Goal: Information Seeking & Learning: Learn about a topic

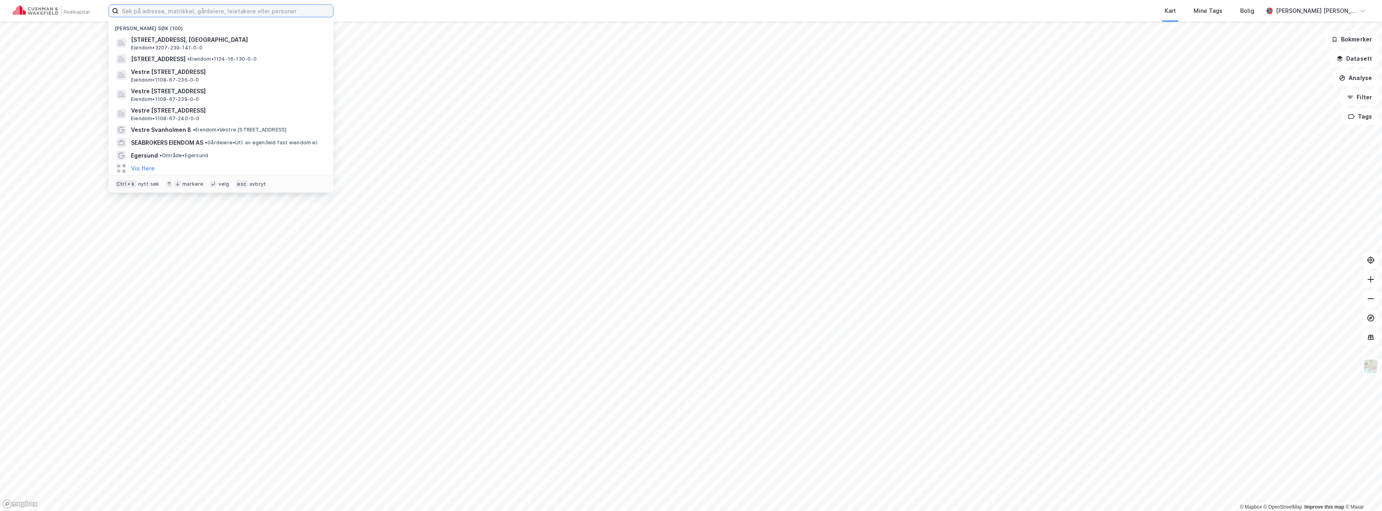
click at [246, 10] on input at bounding box center [226, 11] width 215 height 12
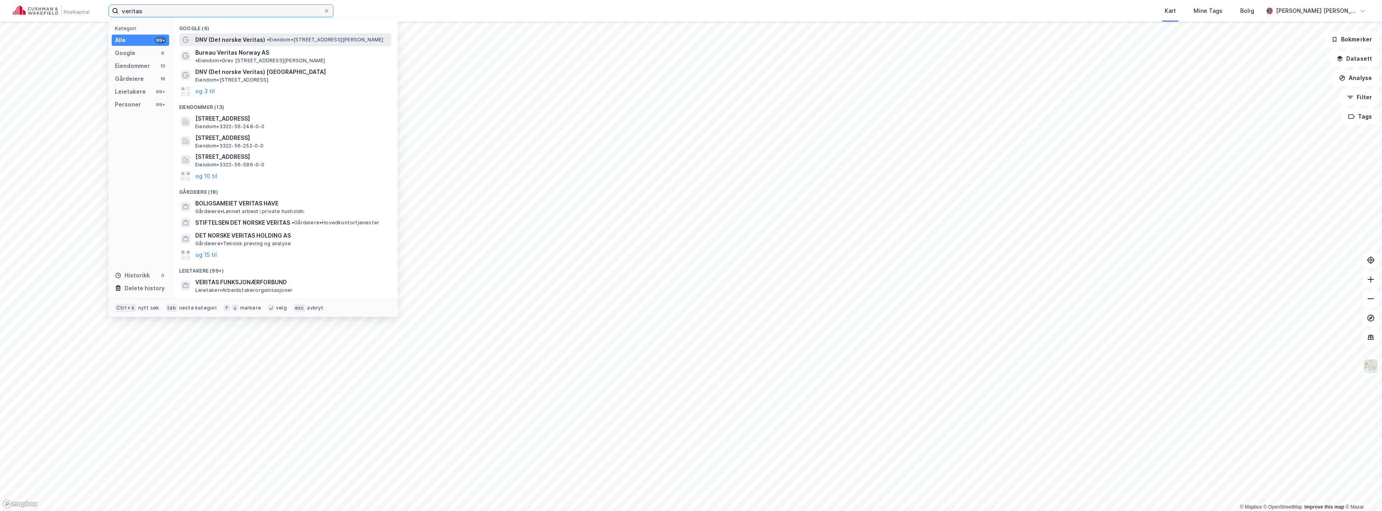
type input "veritas"
click at [250, 41] on span "DNV (Det norske Veritas)" at bounding box center [230, 40] width 70 height 10
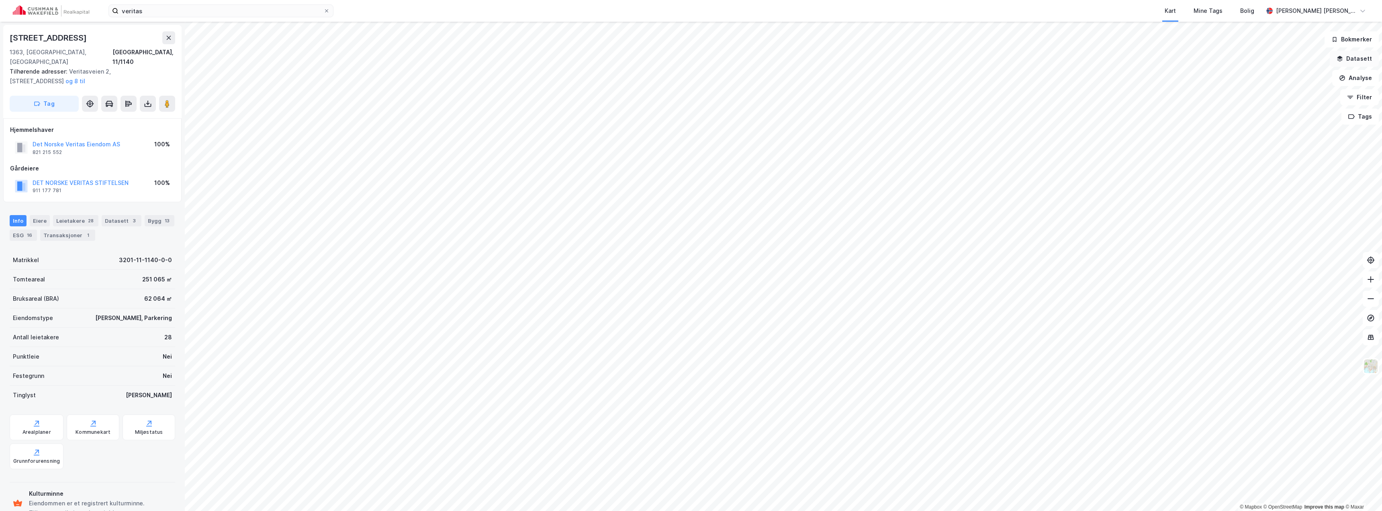
click at [1362, 60] on button "Datasett" at bounding box center [1354, 59] width 49 height 16
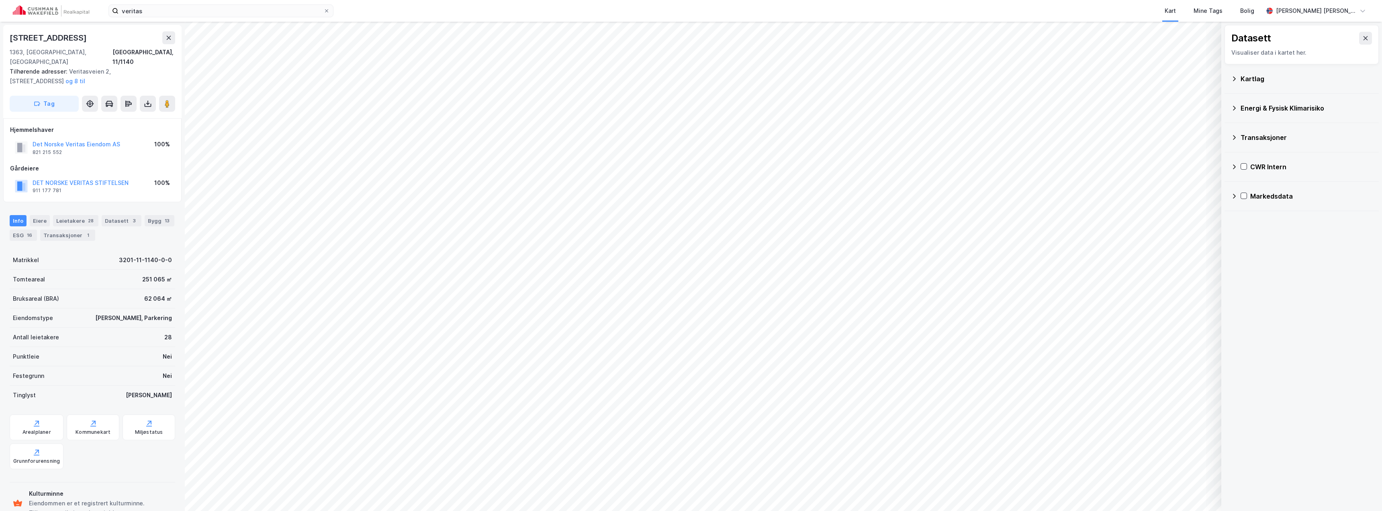
click at [1236, 166] on icon at bounding box center [1234, 166] width 3 height 5
click at [1247, 202] on icon at bounding box center [1245, 205] width 6 height 6
click at [1256, 225] on icon at bounding box center [1255, 224] width 4 height 3
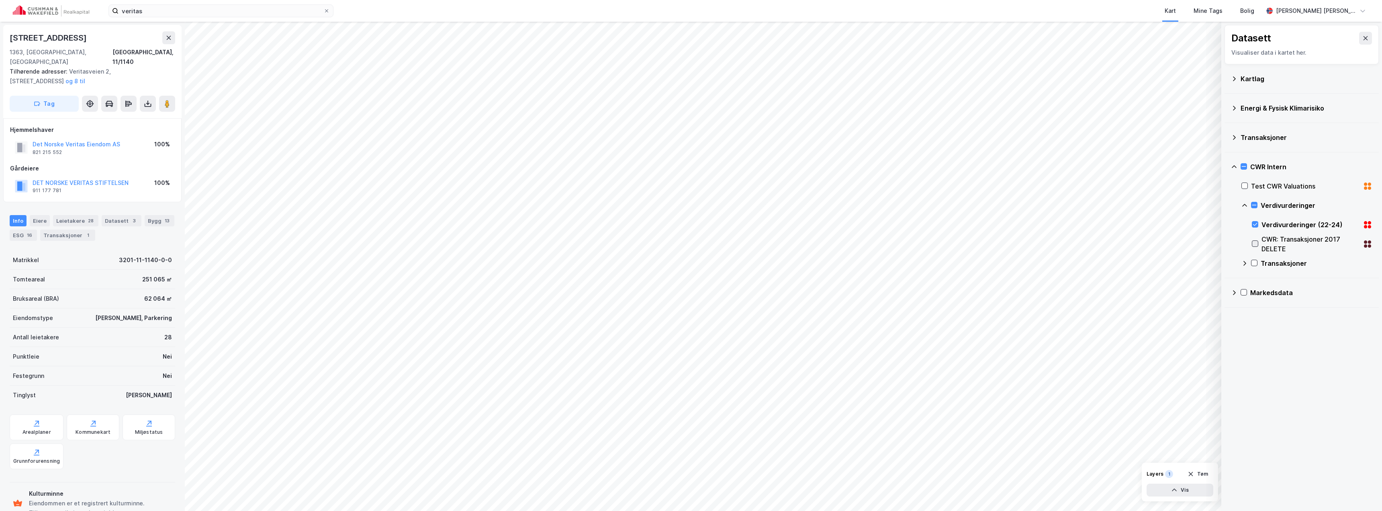
click at [1254, 244] on icon at bounding box center [1256, 244] width 6 height 6
click at [1256, 205] on icon at bounding box center [1255, 205] width 4 height 0
click at [1256, 205] on icon at bounding box center [1255, 205] width 6 height 6
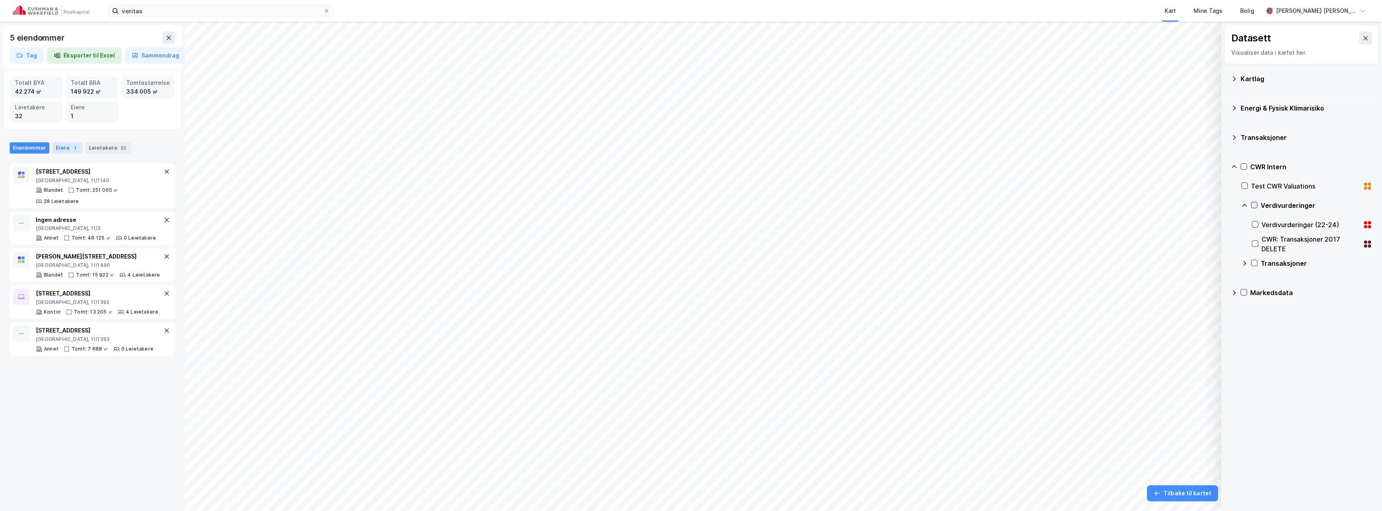
click at [59, 149] on div "Eiere 1" at bounding box center [68, 147] width 30 height 11
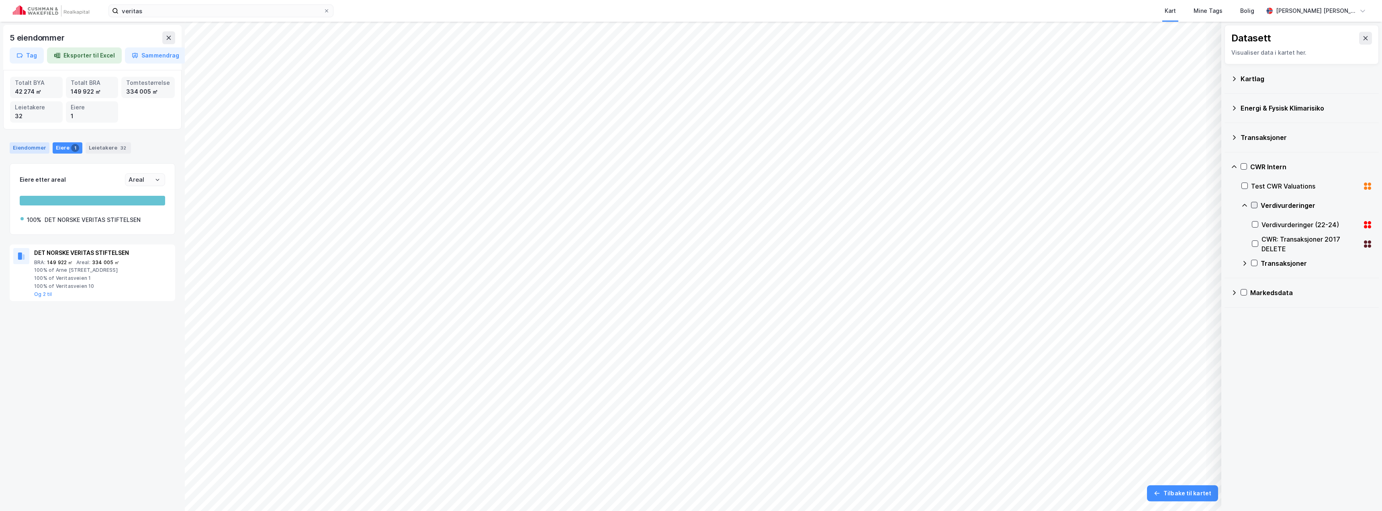
click at [28, 147] on div "Eiendommer" at bounding box center [30, 147] width 40 height 11
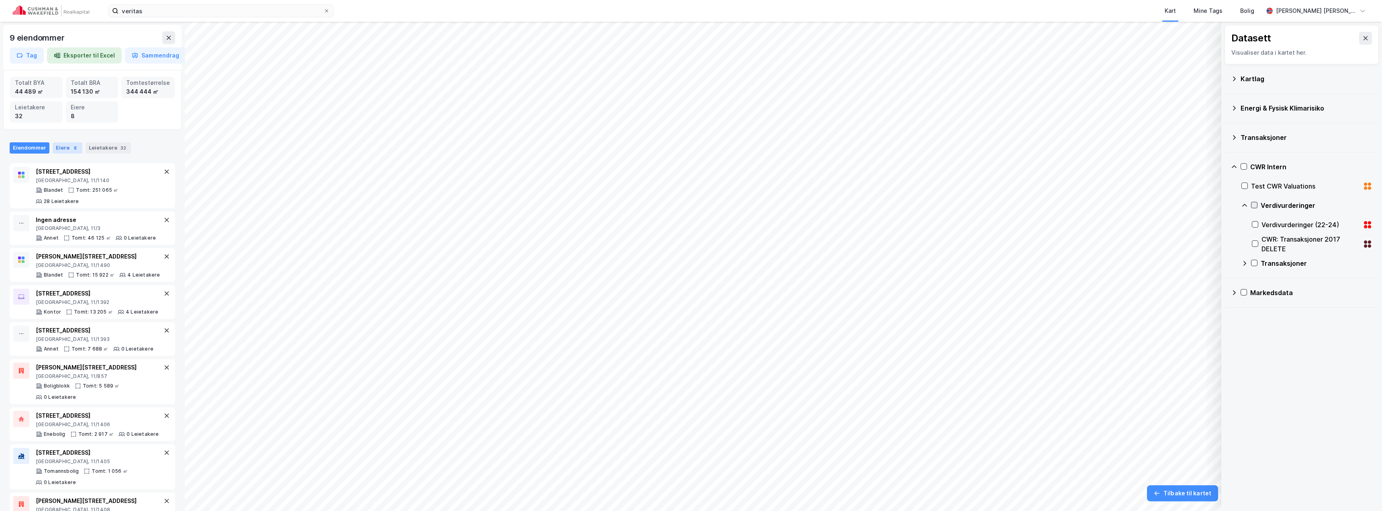
click at [66, 145] on div "Eiere 8" at bounding box center [68, 147] width 30 height 11
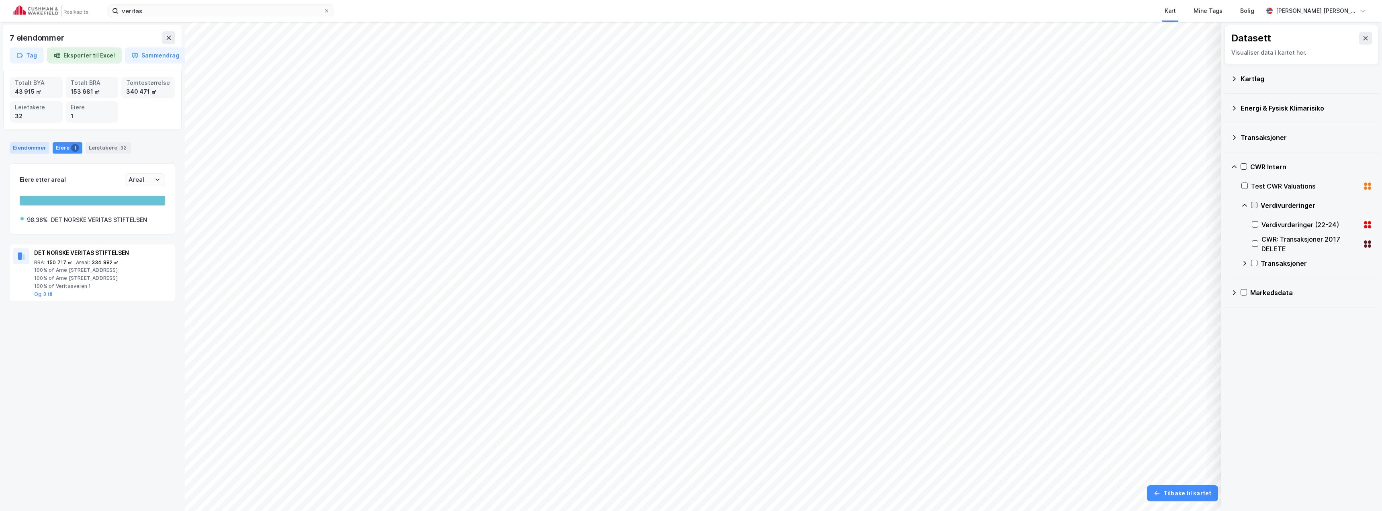
click at [32, 148] on div "Eiendommer" at bounding box center [30, 147] width 40 height 11
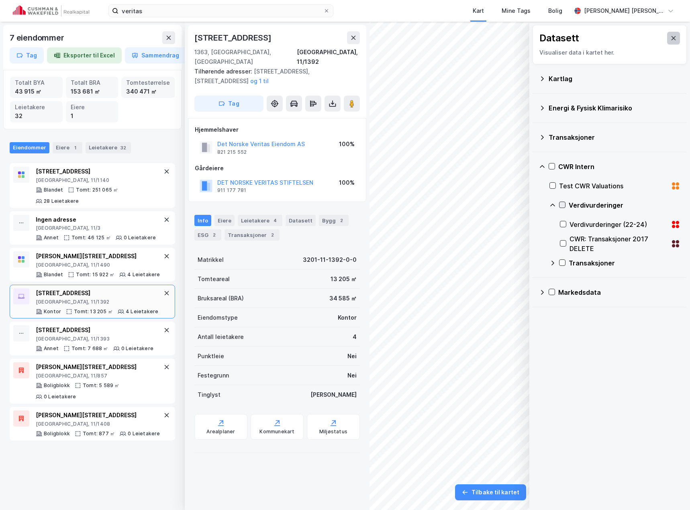
click at [672, 40] on icon at bounding box center [674, 38] width 4 height 4
